Goal: Complete application form

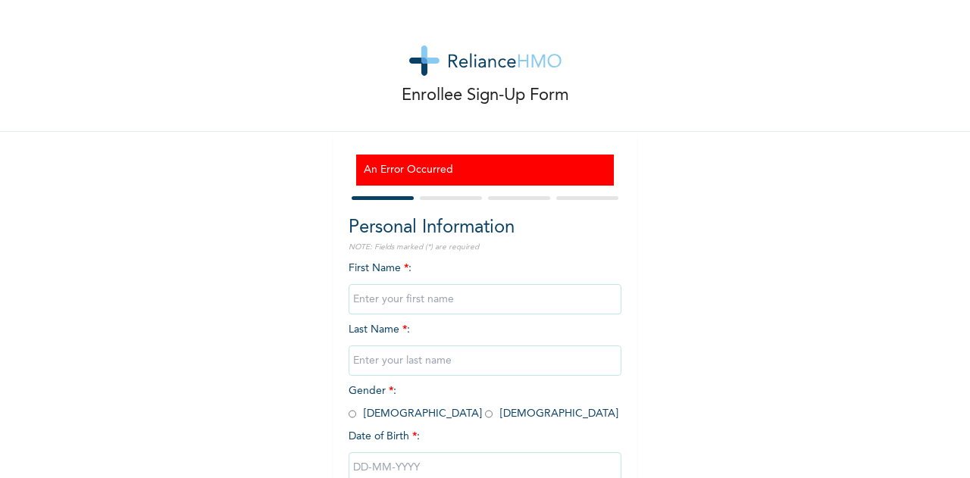
click at [428, 293] on input "text" at bounding box center [485, 299] width 273 height 30
type input "BUDDY"
click at [411, 359] on input "text" at bounding box center [485, 361] width 273 height 30
type input "[PERSON_NAME]"
click at [349, 418] on input "radio" at bounding box center [353, 414] width 8 height 14
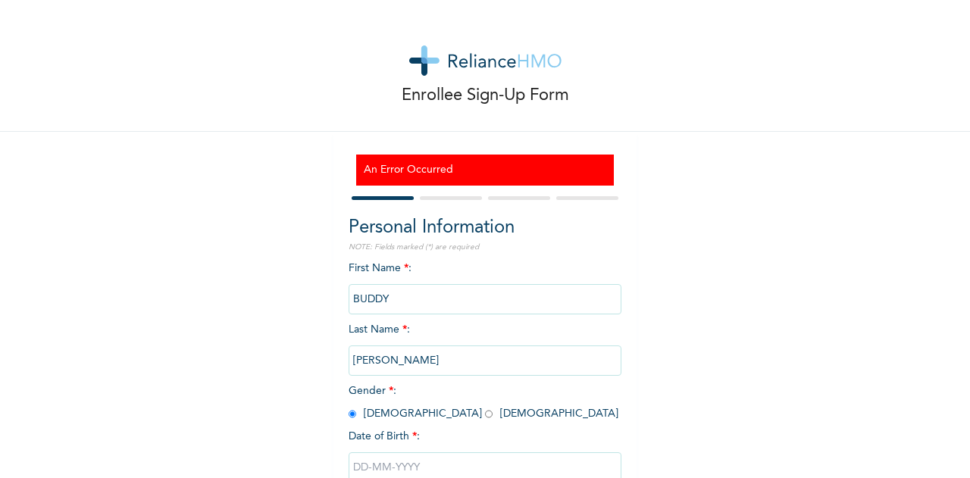
radio input "true"
click at [386, 462] on input "text" at bounding box center [485, 468] width 273 height 30
select select "7"
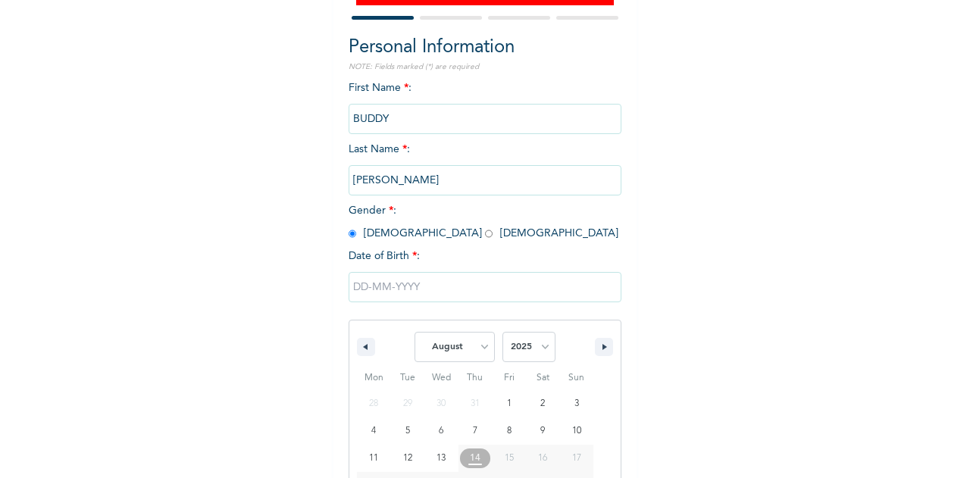
scroll to position [258, 0]
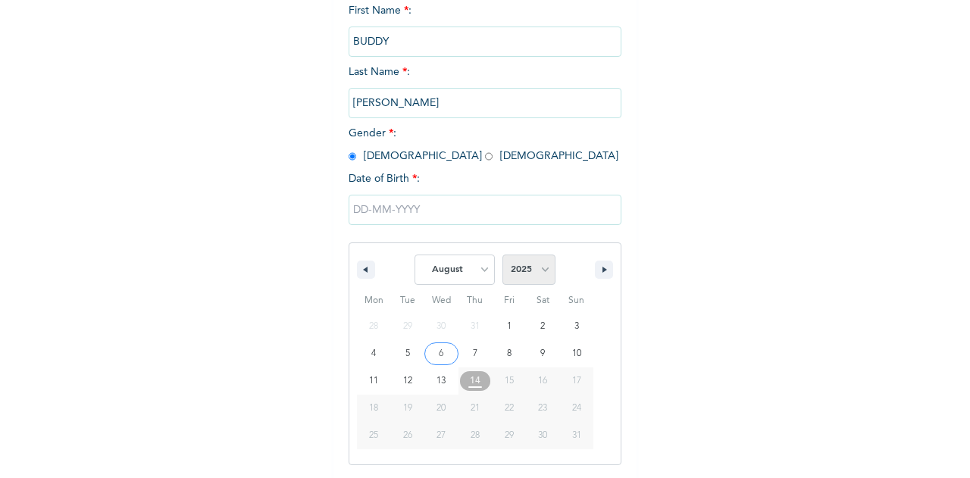
click at [530, 264] on select "2025 2024 2023 2022 2021 2020 2019 2018 2017 2016 2015 2014 2013 2012 2011 2010…" at bounding box center [529, 270] width 53 height 30
select select "1990"
click at [503, 256] on select "2025 2024 2023 2022 2021 2020 2019 2018 2017 2016 2015 2014 2013 2012 2011 2010…" at bounding box center [529, 270] width 53 height 30
click at [466, 271] on select "January February March April May June July August September October November De…" at bounding box center [455, 270] width 80 height 30
select select "1"
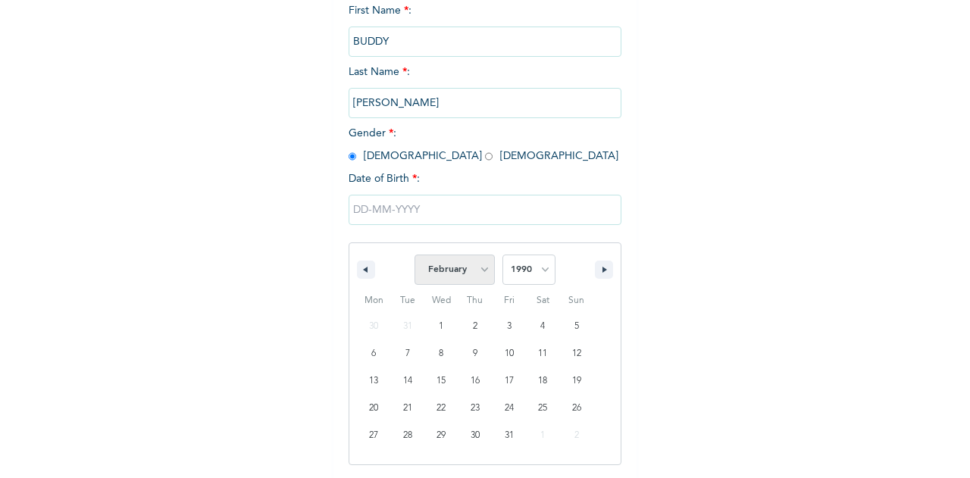
click at [415, 256] on select "January February March April May June July August September October November De…" at bounding box center [455, 270] width 80 height 30
type input "[DATE]"
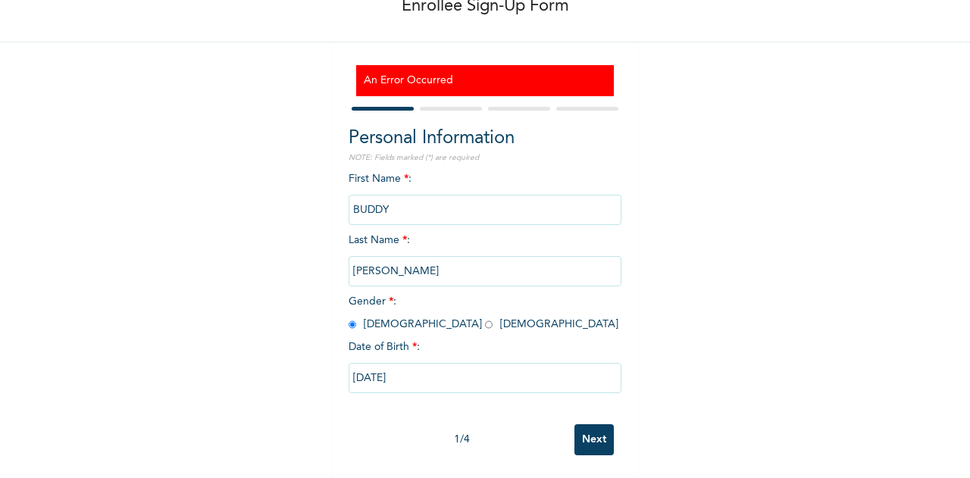
click at [597, 425] on input "Next" at bounding box center [594, 440] width 39 height 31
